Goal: Check status: Check status

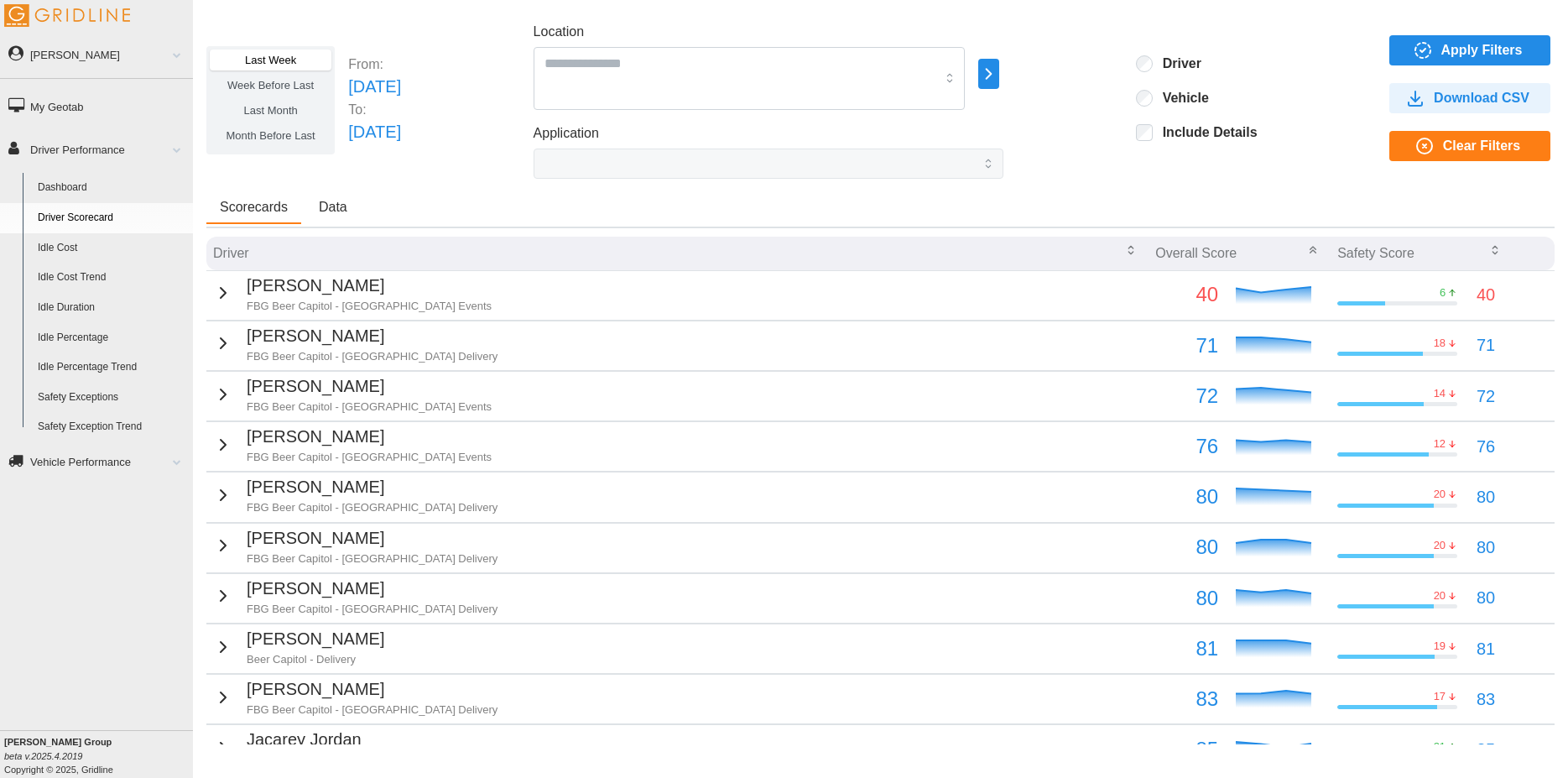
click at [288, 113] on span "Last Month" at bounding box center [270, 110] width 53 height 13
click at [269, 136] on span "Month Before Last" at bounding box center [271, 136] width 89 height 13
click at [268, 118] on label "Last Month" at bounding box center [271, 110] width 122 height 21
click at [272, 116] on span "Last Month" at bounding box center [270, 110] width 53 height 13
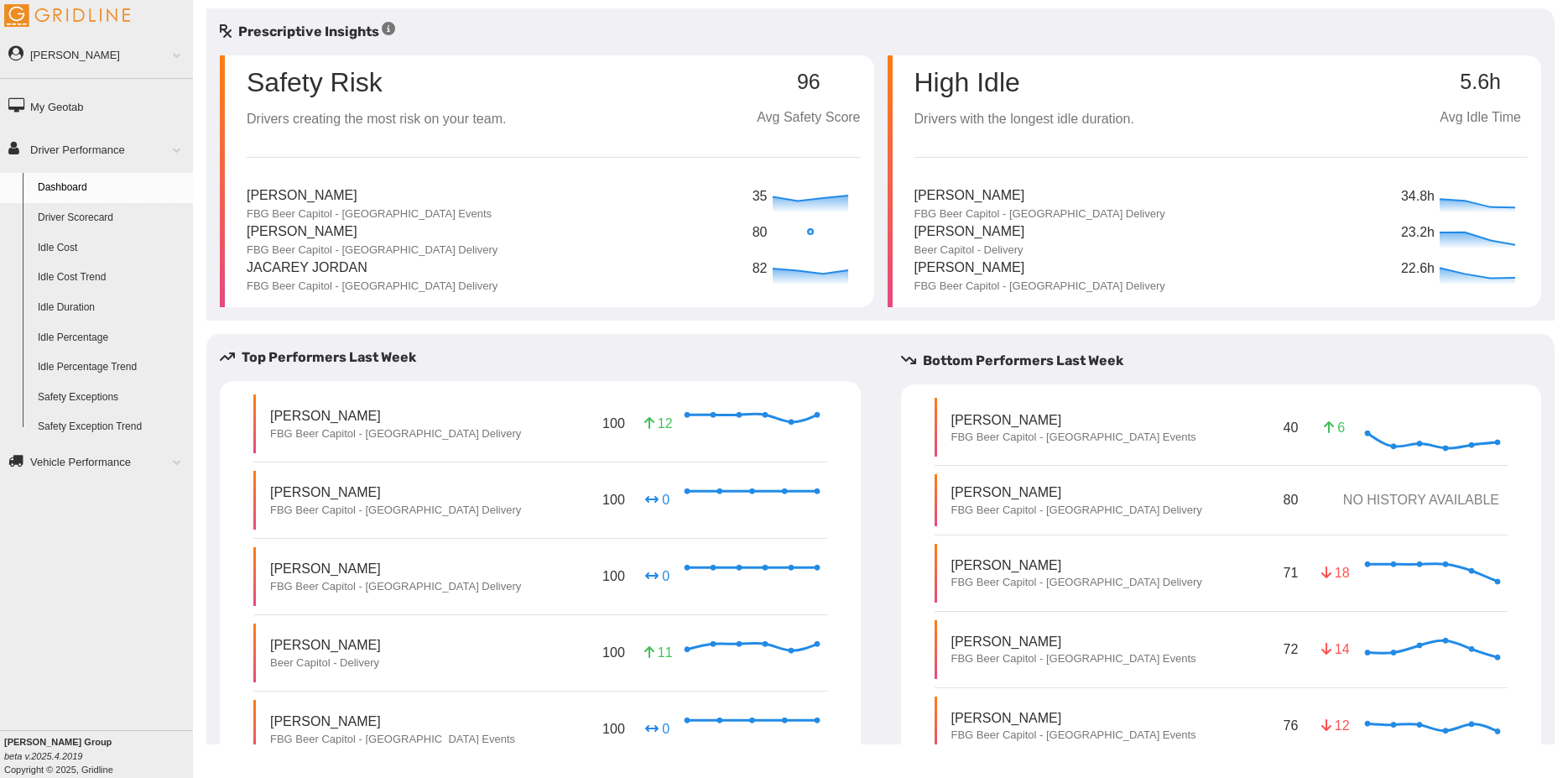
click at [94, 212] on link "Driver Scorecard" at bounding box center [111, 218] width 162 height 30
